Goal: Information Seeking & Learning: Learn about a topic

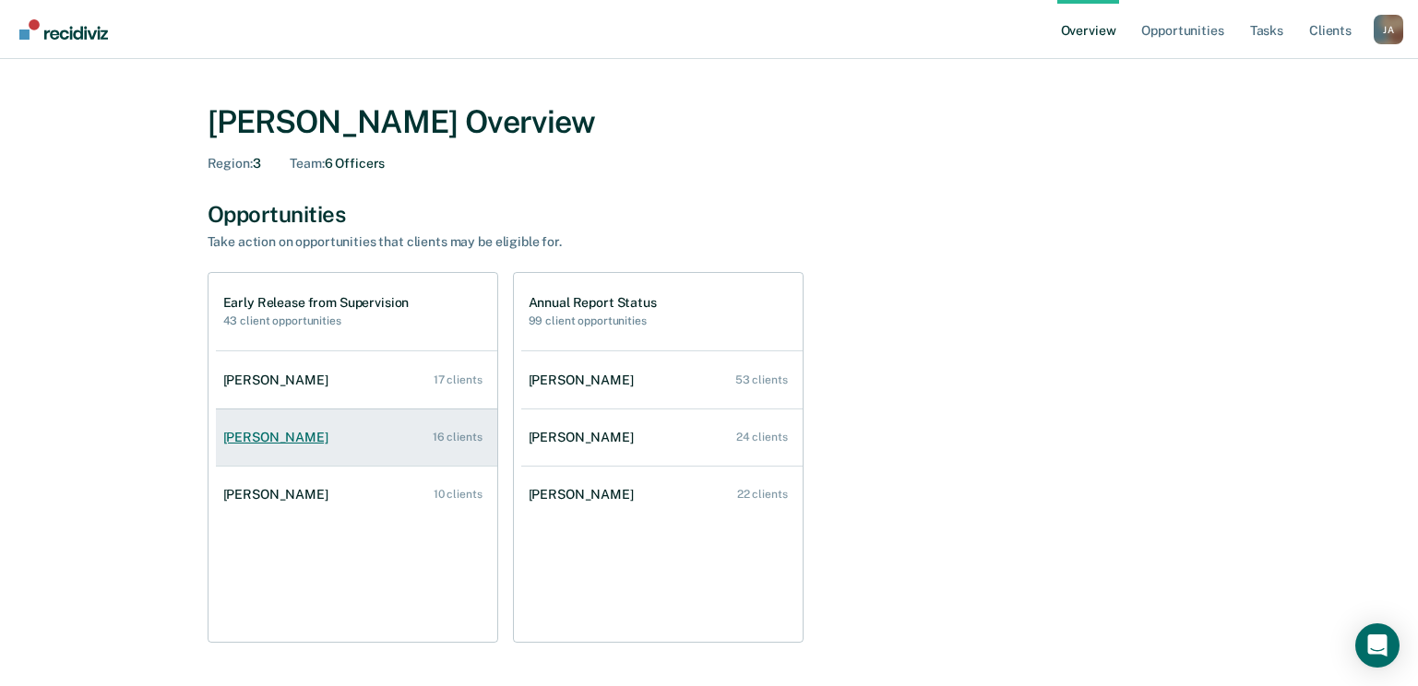
click at [275, 442] on div "Dandy Mbidoaka" at bounding box center [279, 438] width 113 height 16
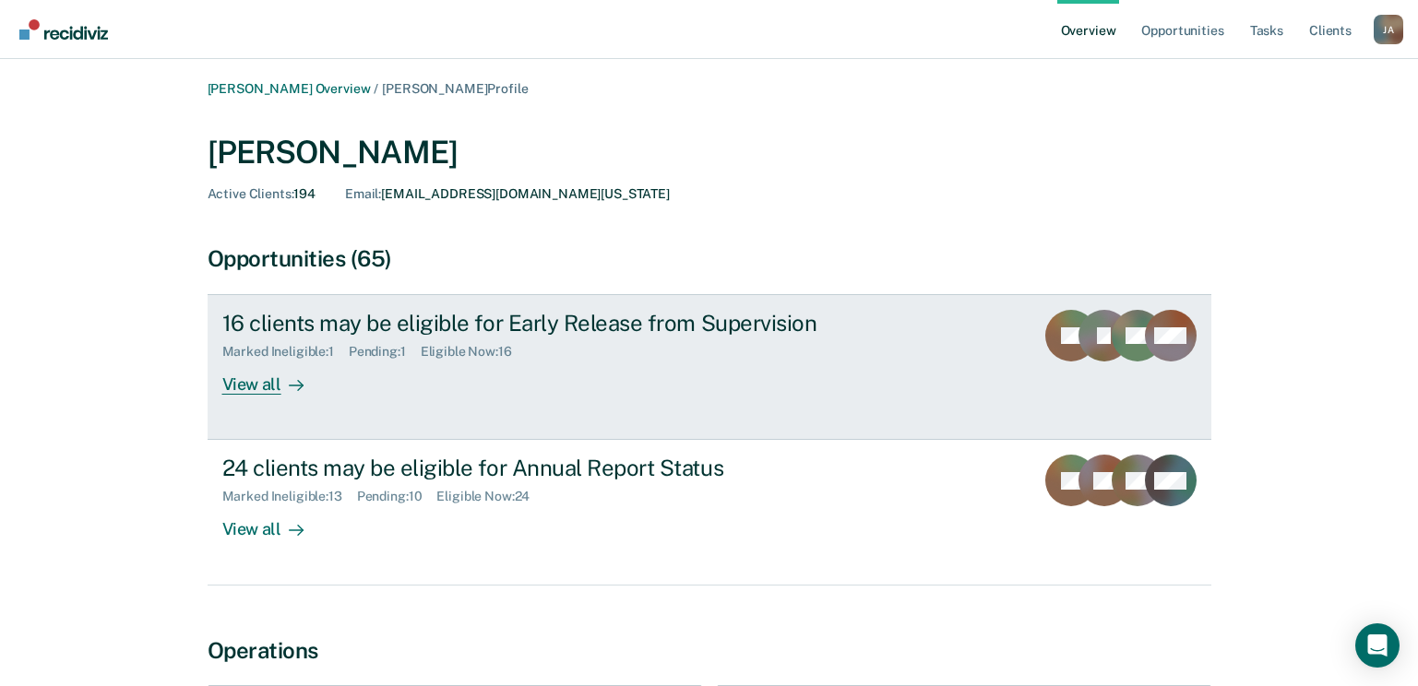
click at [280, 353] on div "Marked Ineligible : 1" at bounding box center [285, 352] width 126 height 16
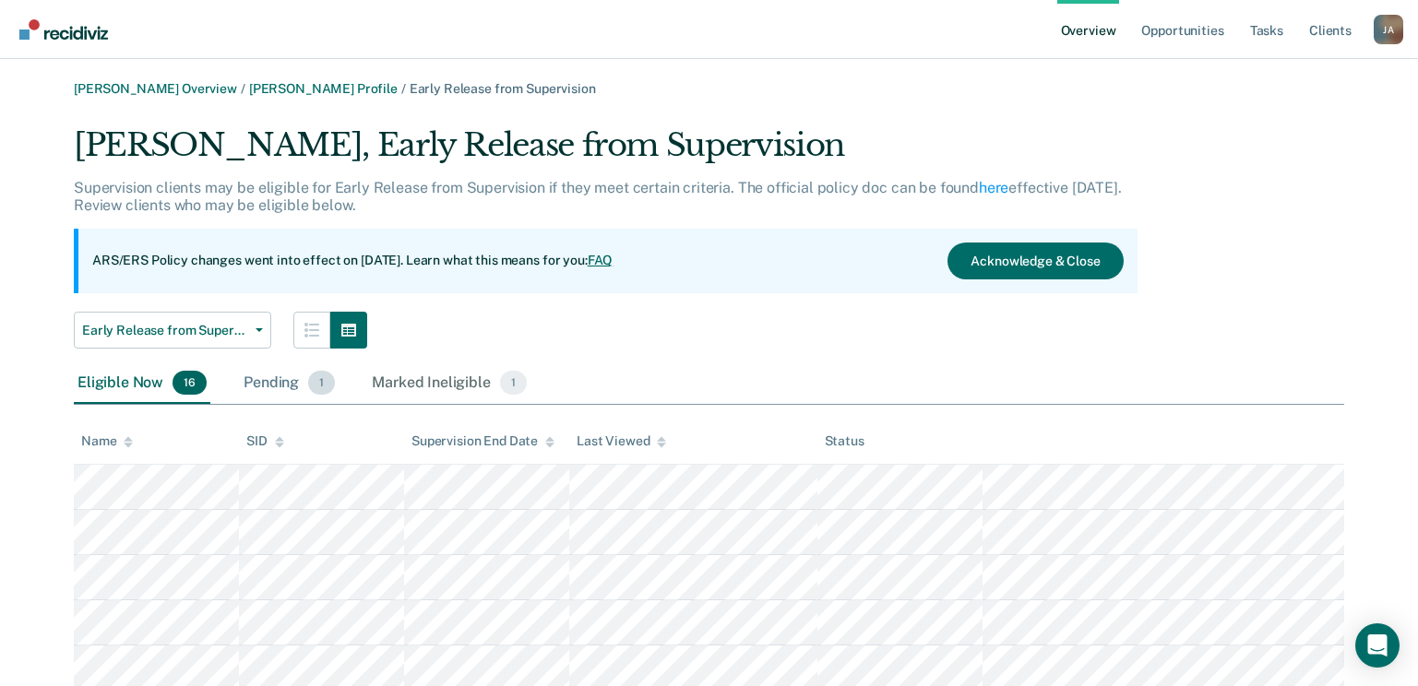
click at [268, 389] on div "Pending 1" at bounding box center [289, 383] width 99 height 41
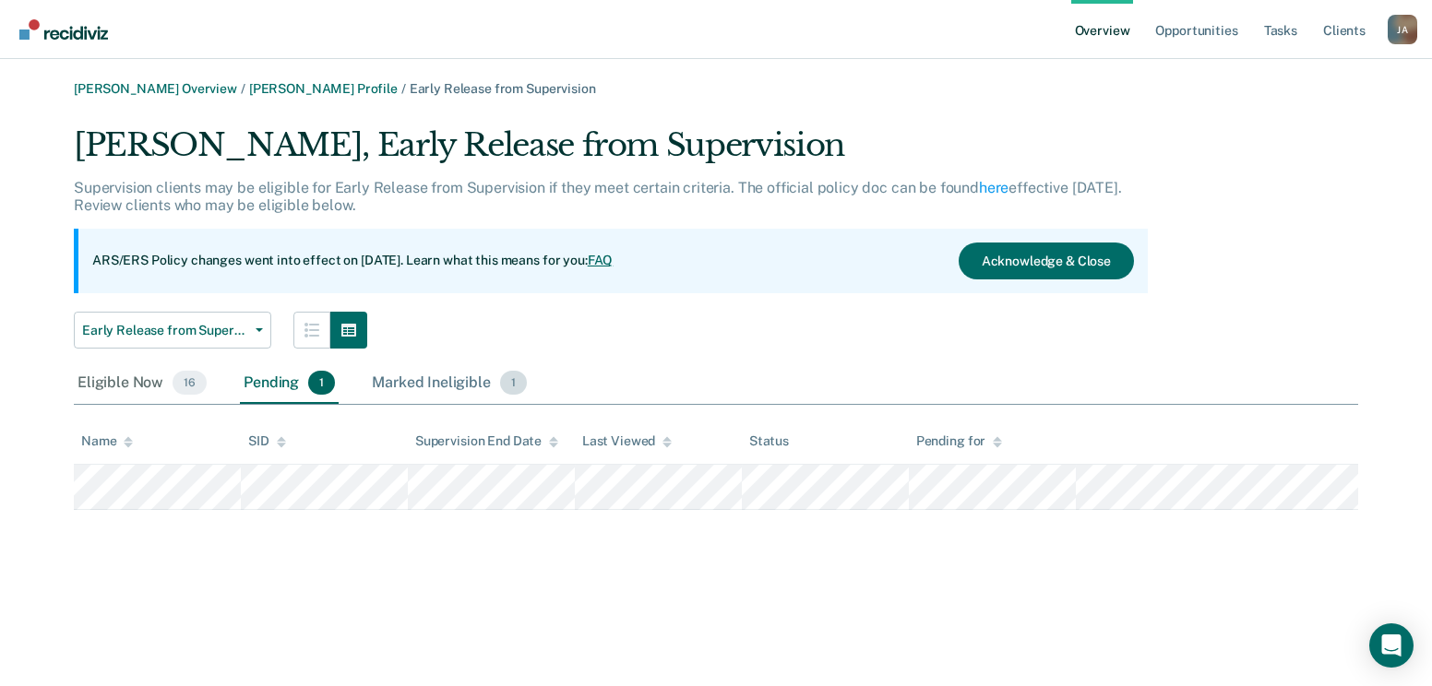
click at [398, 376] on div "Marked Ineligible 1" at bounding box center [449, 383] width 162 height 41
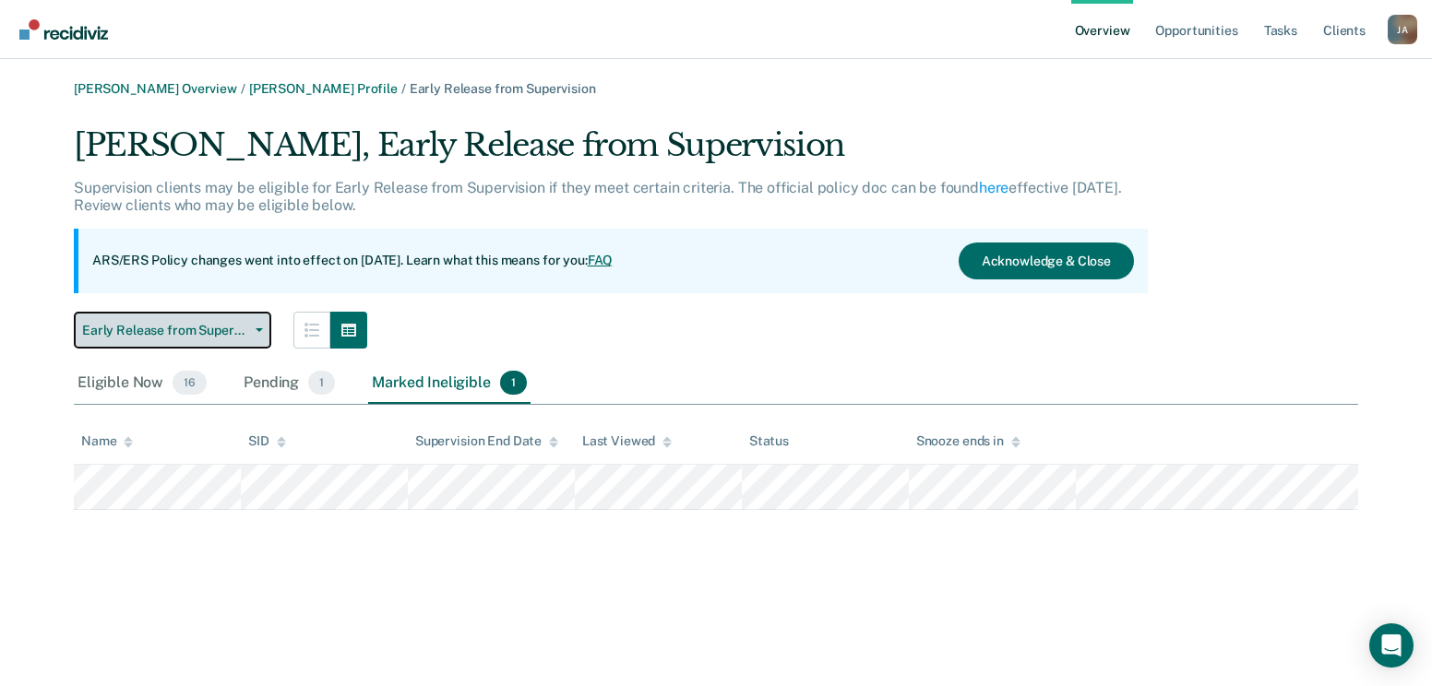
click at [189, 332] on span "Early Release from Supervision" at bounding box center [165, 331] width 166 height 16
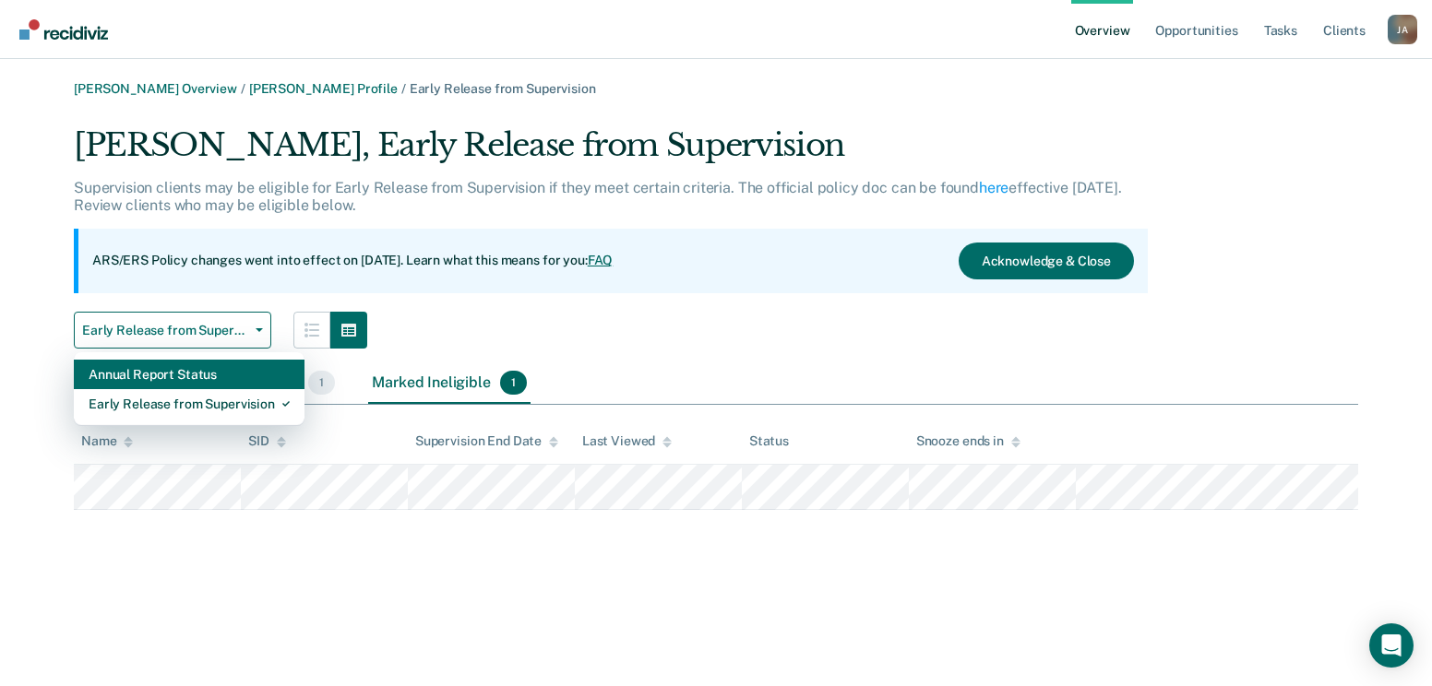
click at [205, 375] on div "Annual Report Status" at bounding box center [189, 375] width 201 height 30
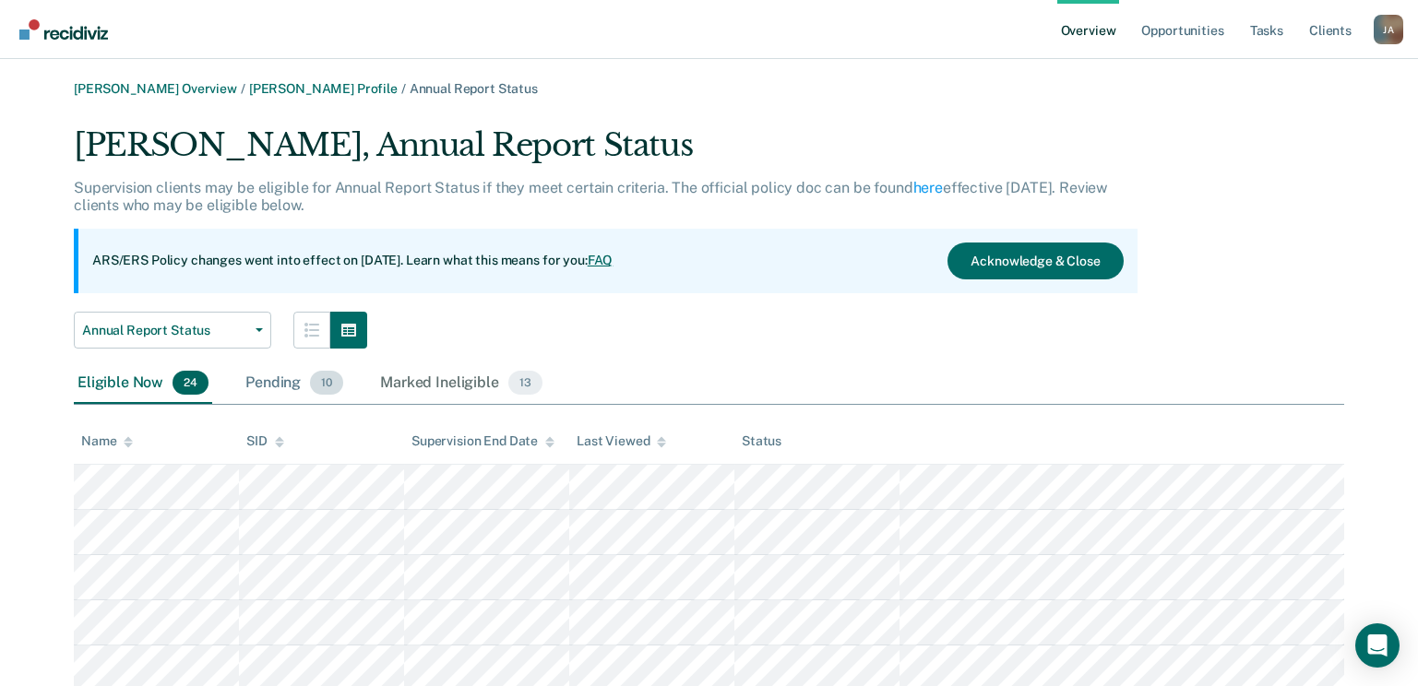
click at [266, 389] on div "Pending 10" at bounding box center [294, 383] width 105 height 41
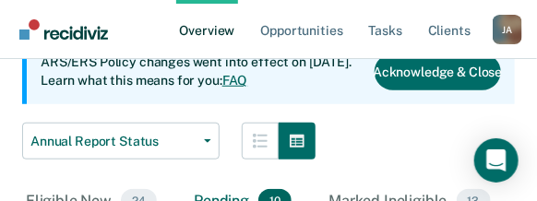
scroll to position [277, 0]
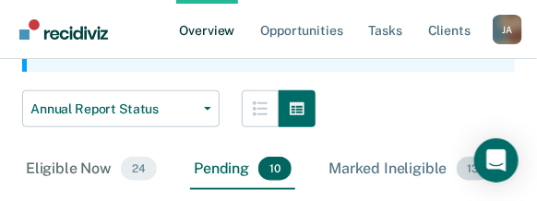
click at [397, 164] on div "Marked Ineligible 13" at bounding box center [409, 169] width 169 height 41
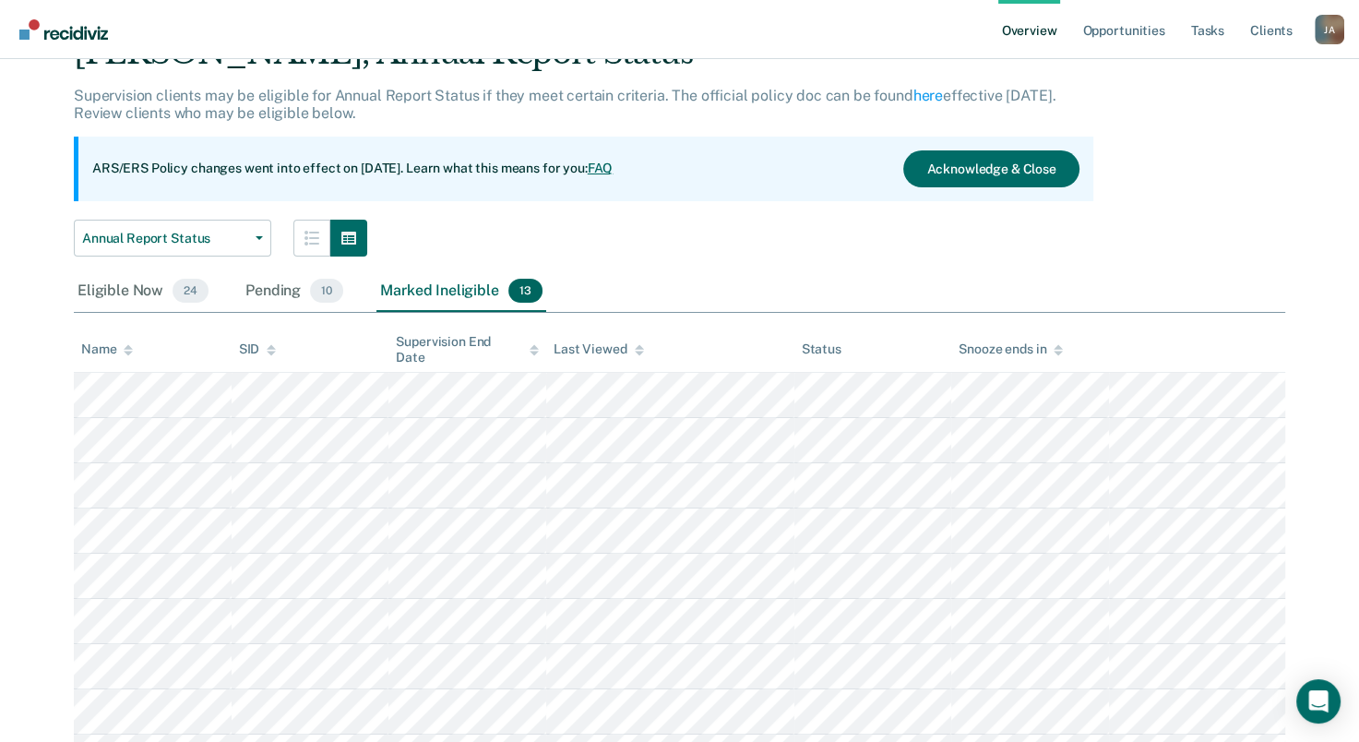
scroll to position [184, 0]
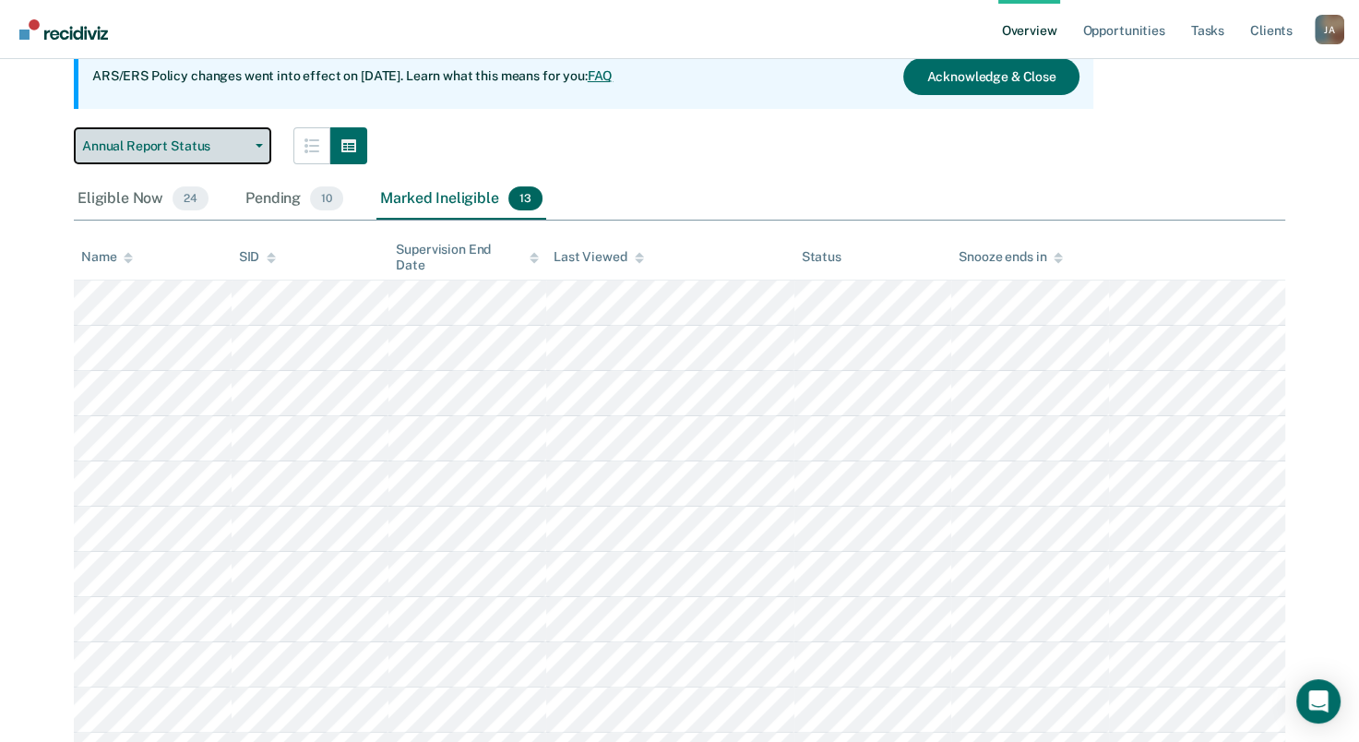
click at [185, 149] on span "Annual Report Status" at bounding box center [165, 146] width 166 height 16
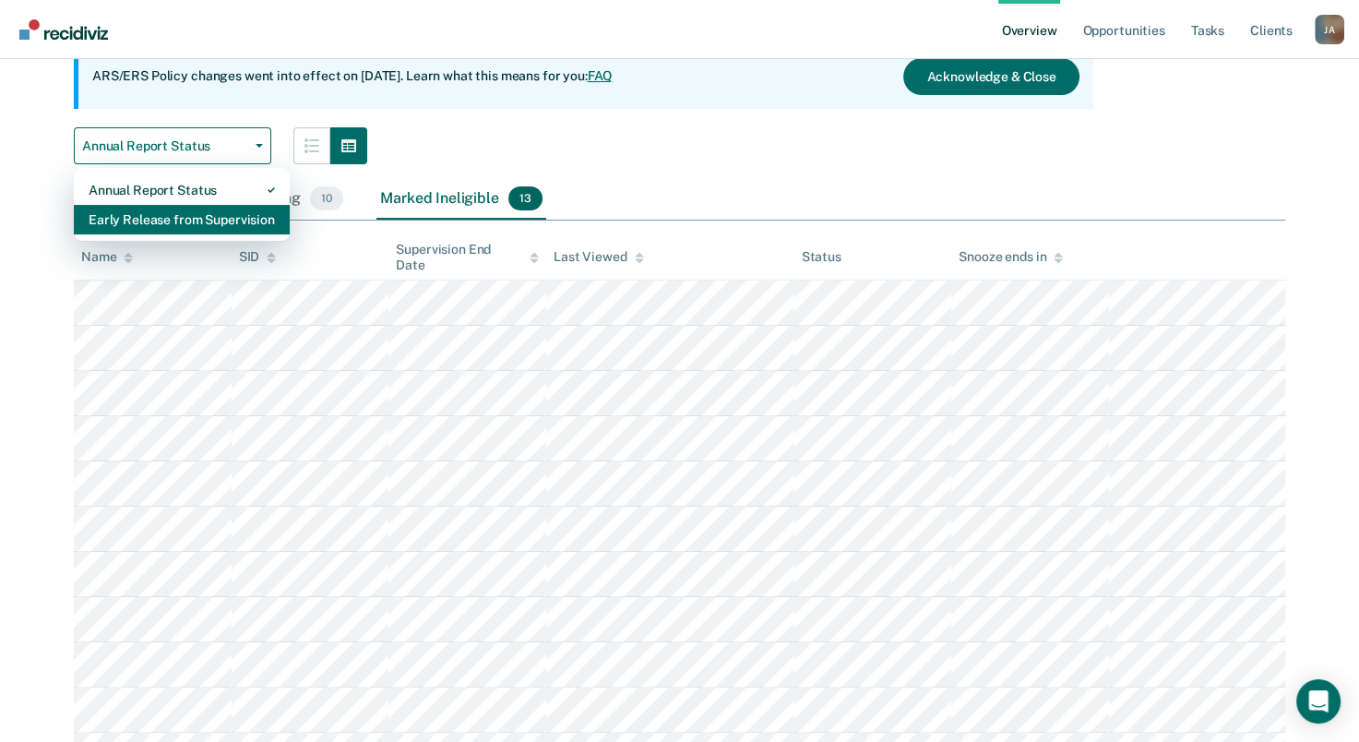
click at [208, 218] on div "Early Release from Supervision" at bounding box center [182, 220] width 186 height 30
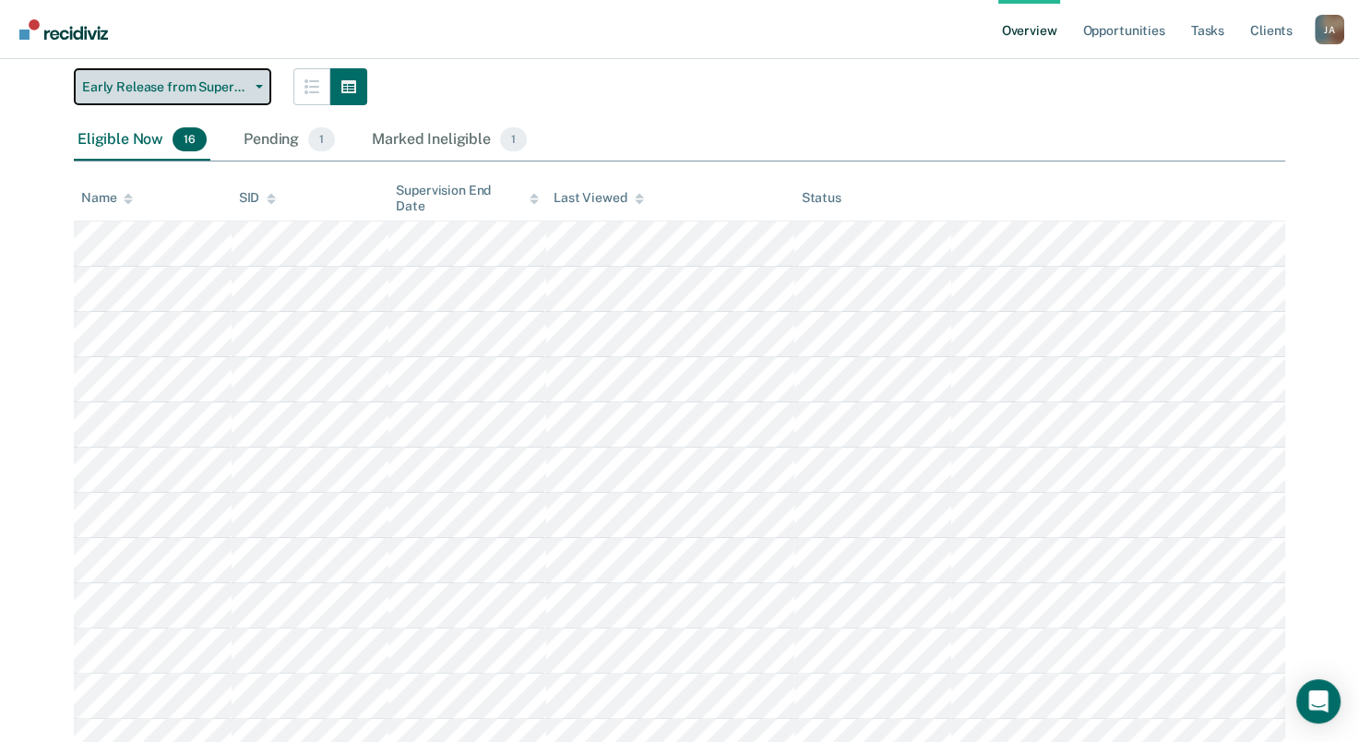
scroll to position [277, 0]
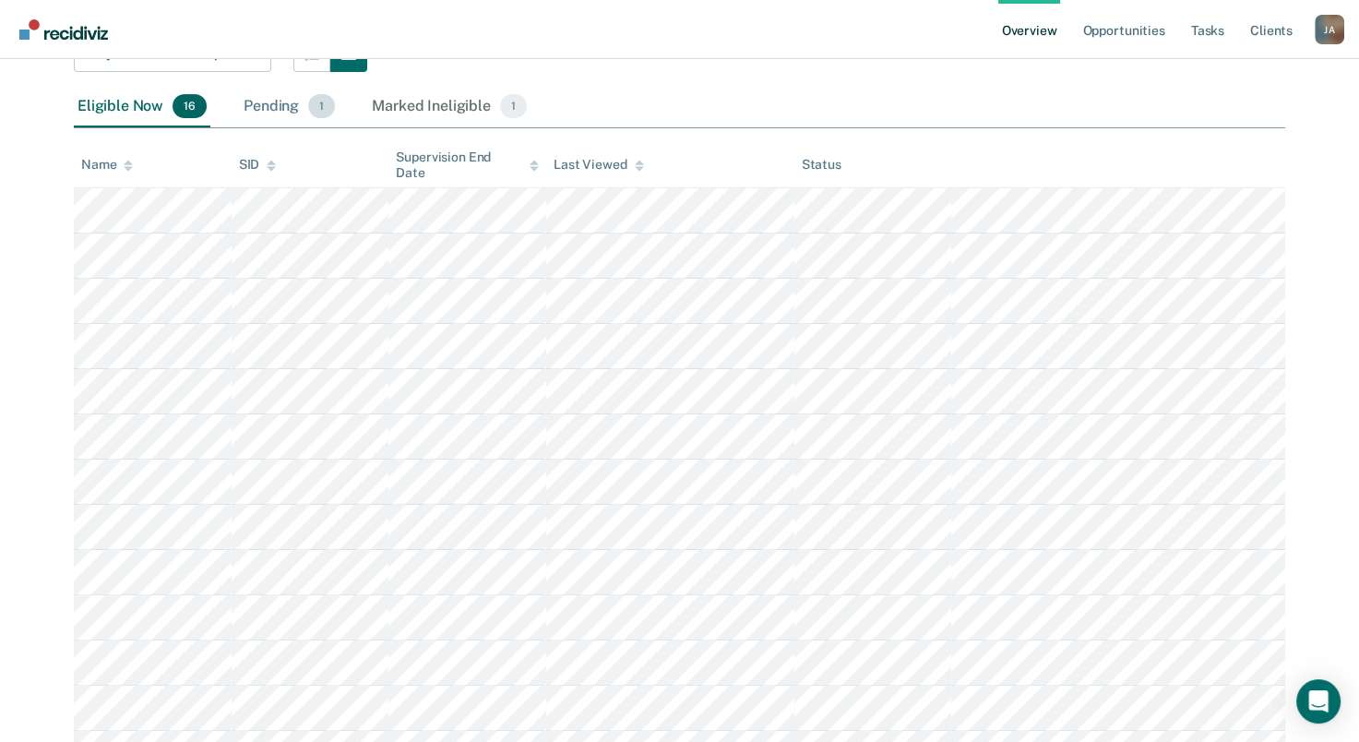
click at [240, 101] on div "Pending 1" at bounding box center [289, 107] width 99 height 41
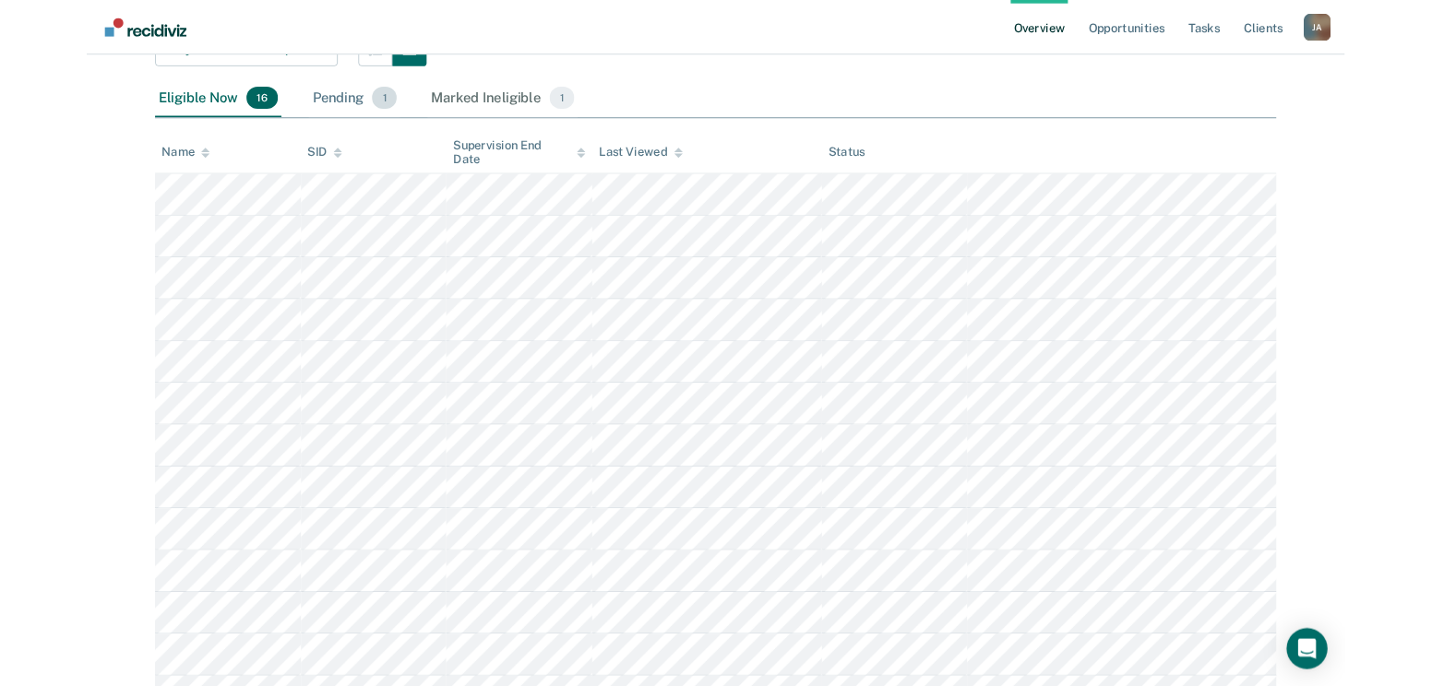
scroll to position [0, 0]
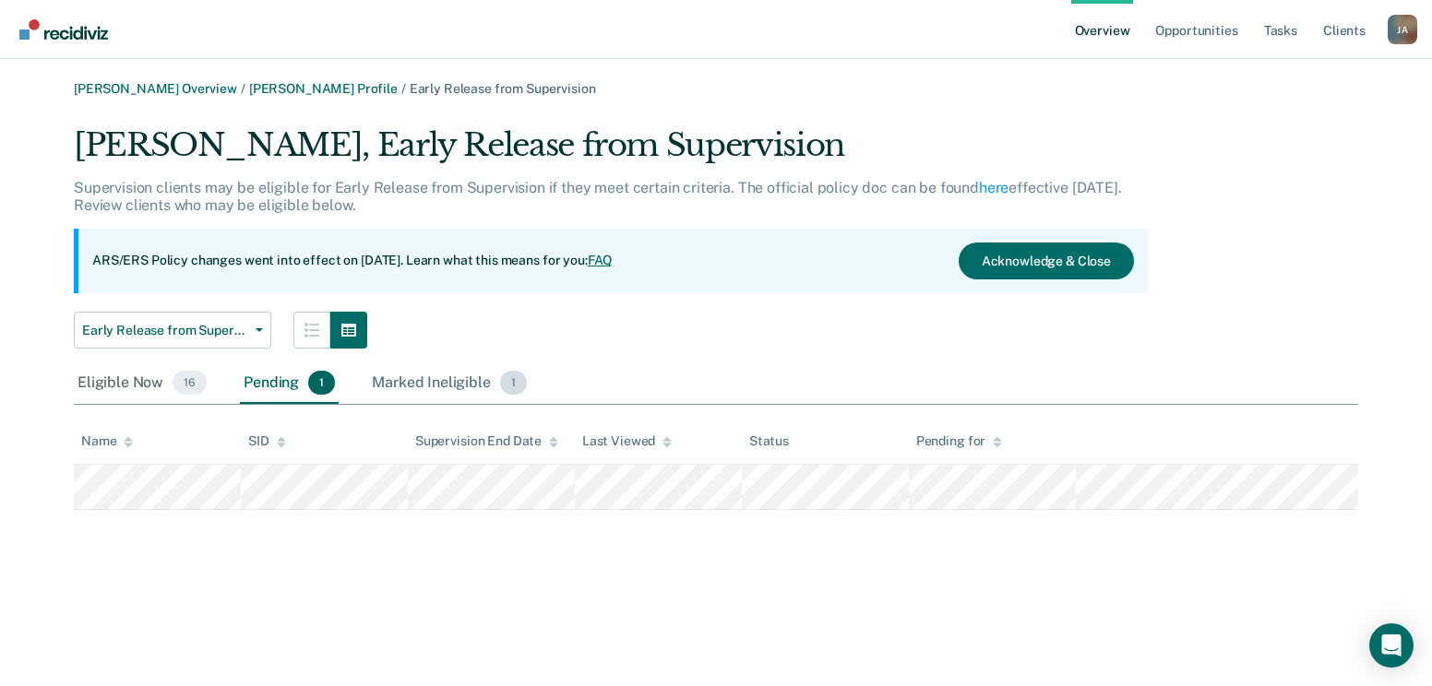
click at [438, 389] on div "Marked Ineligible 1" at bounding box center [449, 383] width 162 height 41
